Goal: Check status: Check status

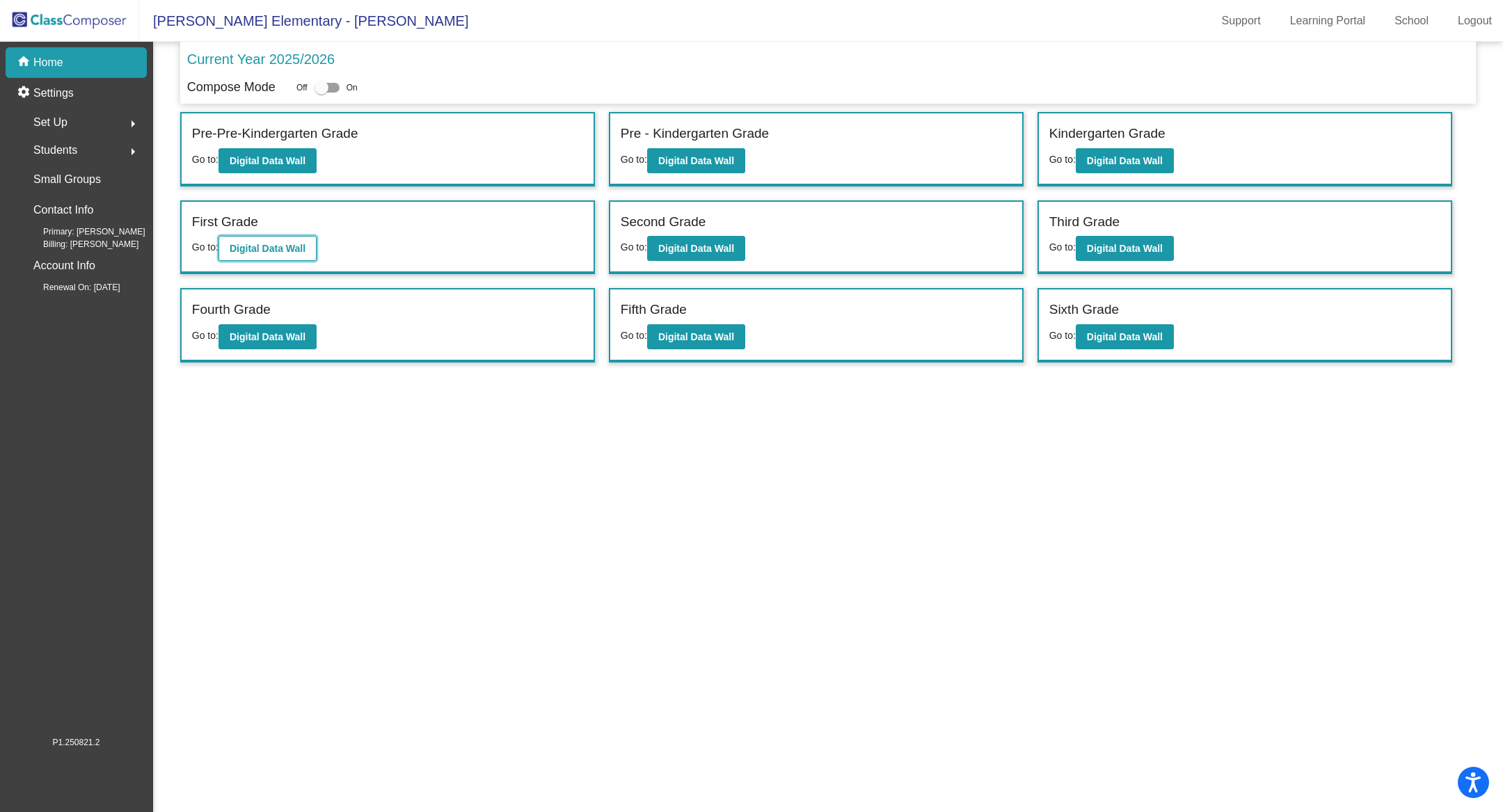
click at [289, 249] on b "Digital Data Wall" at bounding box center [267, 248] width 76 height 11
click at [1136, 243] on b "Digital Data Wall" at bounding box center [1125, 248] width 76 height 11
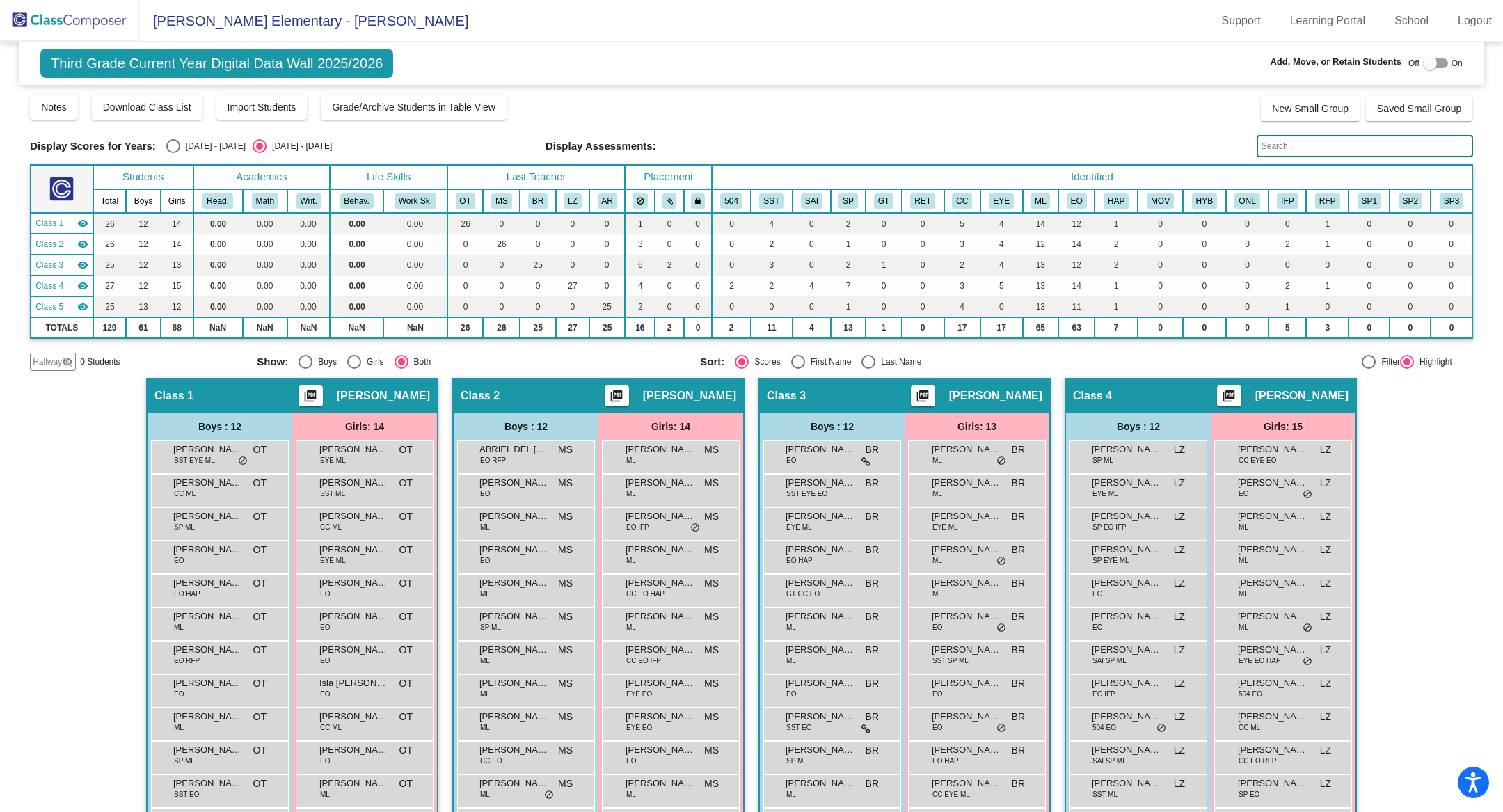
click at [191, 161] on div "Display Scores for Years: [DATE] - [DATE] [DATE] - [DATE] Grade/Archive Student…" at bounding box center [751, 232] width 1443 height 277
click at [195, 143] on div "[DATE] - [DATE]" at bounding box center [213, 146] width 65 height 13
click at [173, 153] on input "[DATE] - [DATE]" at bounding box center [173, 153] width 1 height 1
radio input "true"
